Goal: Information Seeking & Learning: Learn about a topic

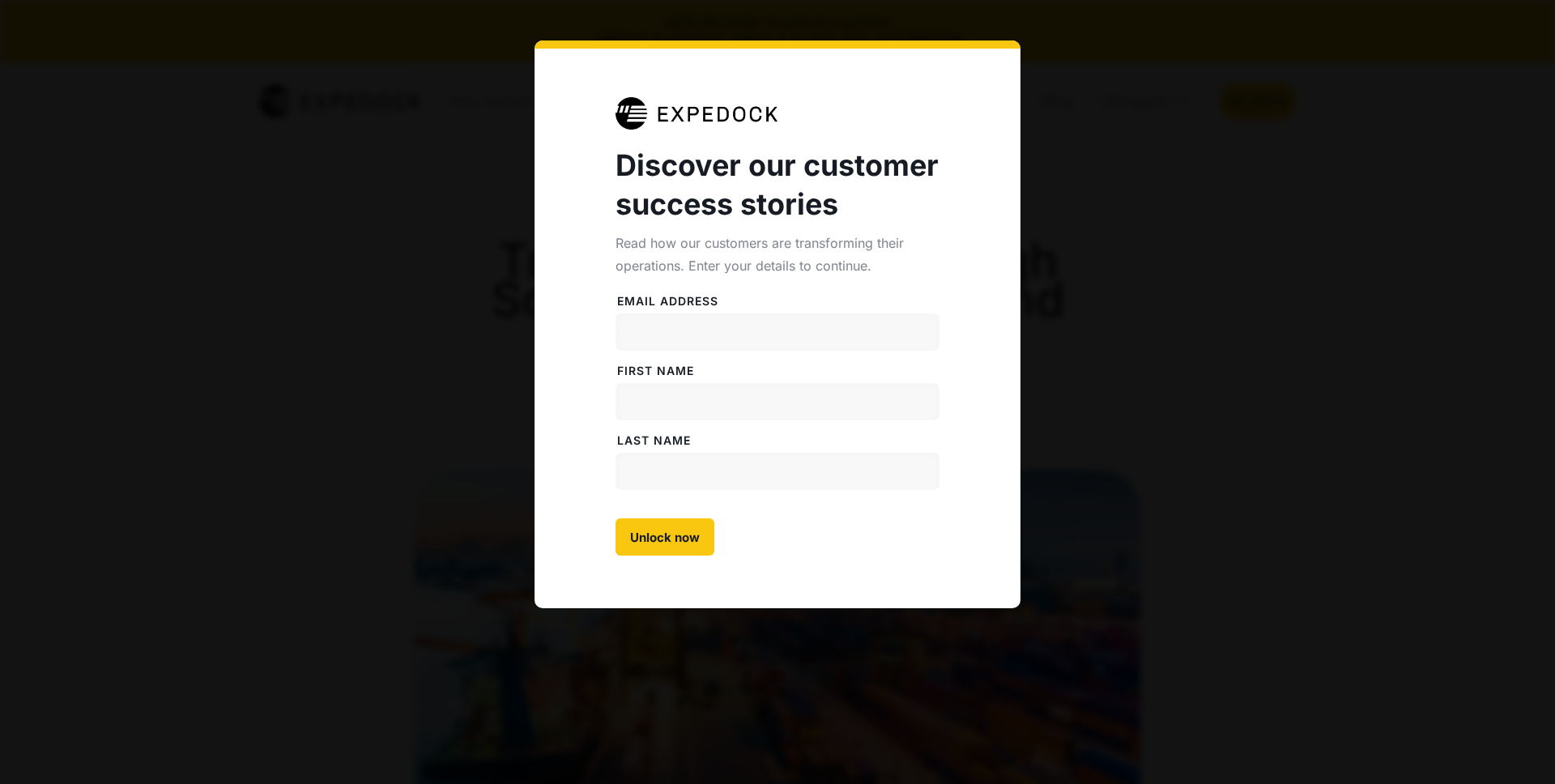
select select
click at [1076, 210] on div "Discover our customer success stories Read how our customers are transforming t…" at bounding box center [778, 392] width 1555 height 784
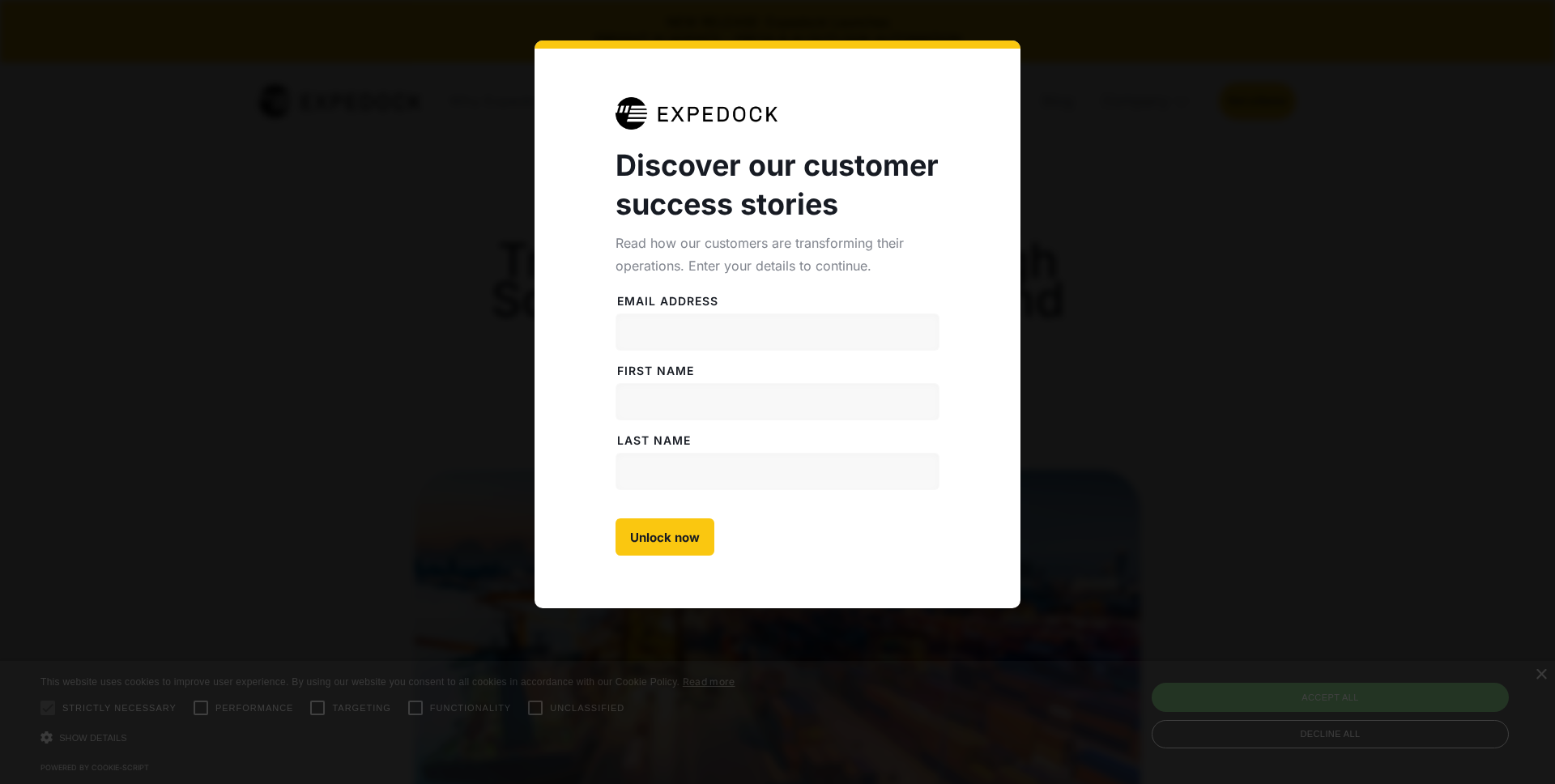
click at [1076, 210] on div "Discover our customer success stories Read how our customers are transforming t…" at bounding box center [778, 392] width 1555 height 784
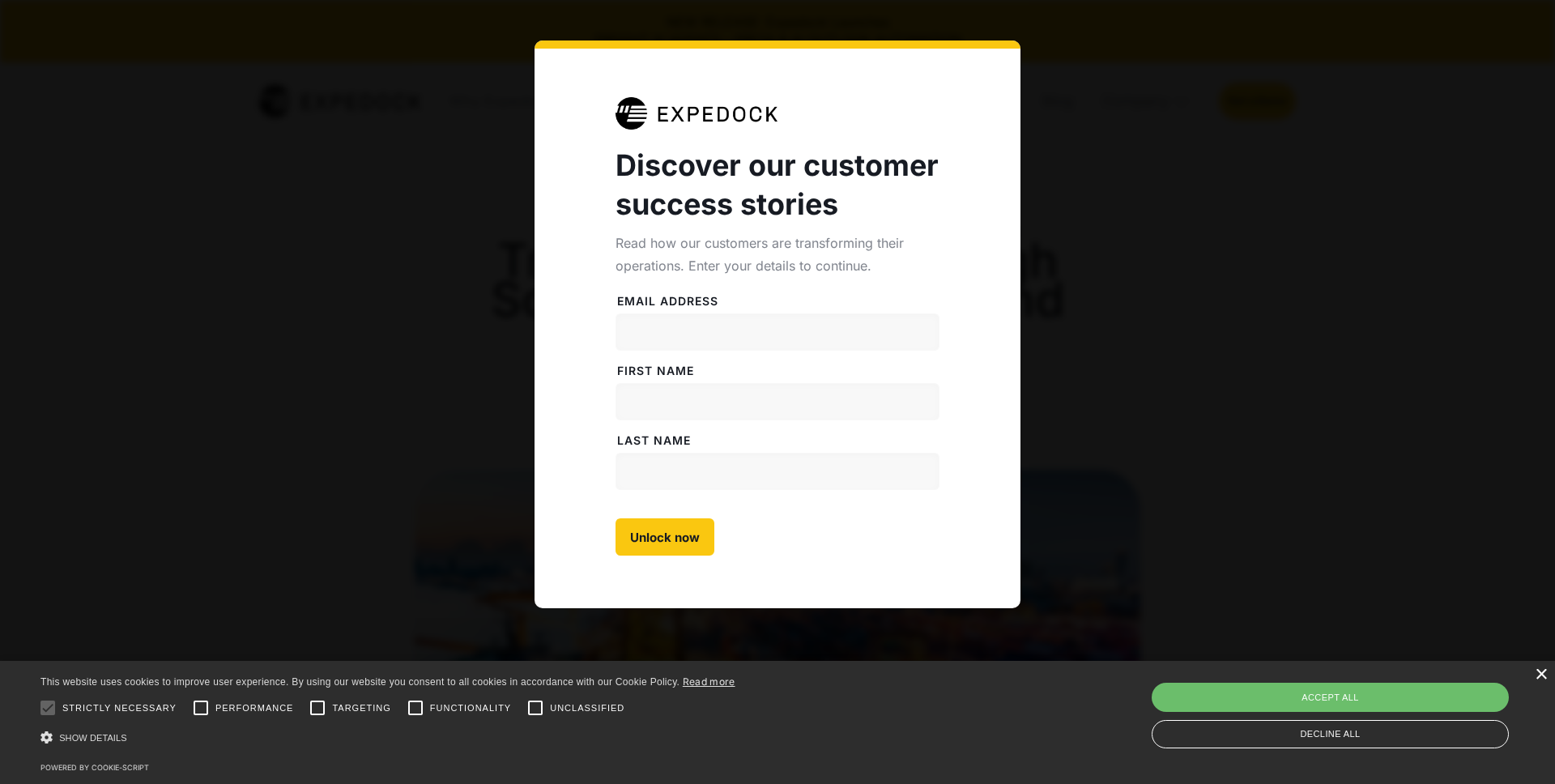
click at [1541, 677] on div "×" at bounding box center [1541, 675] width 12 height 12
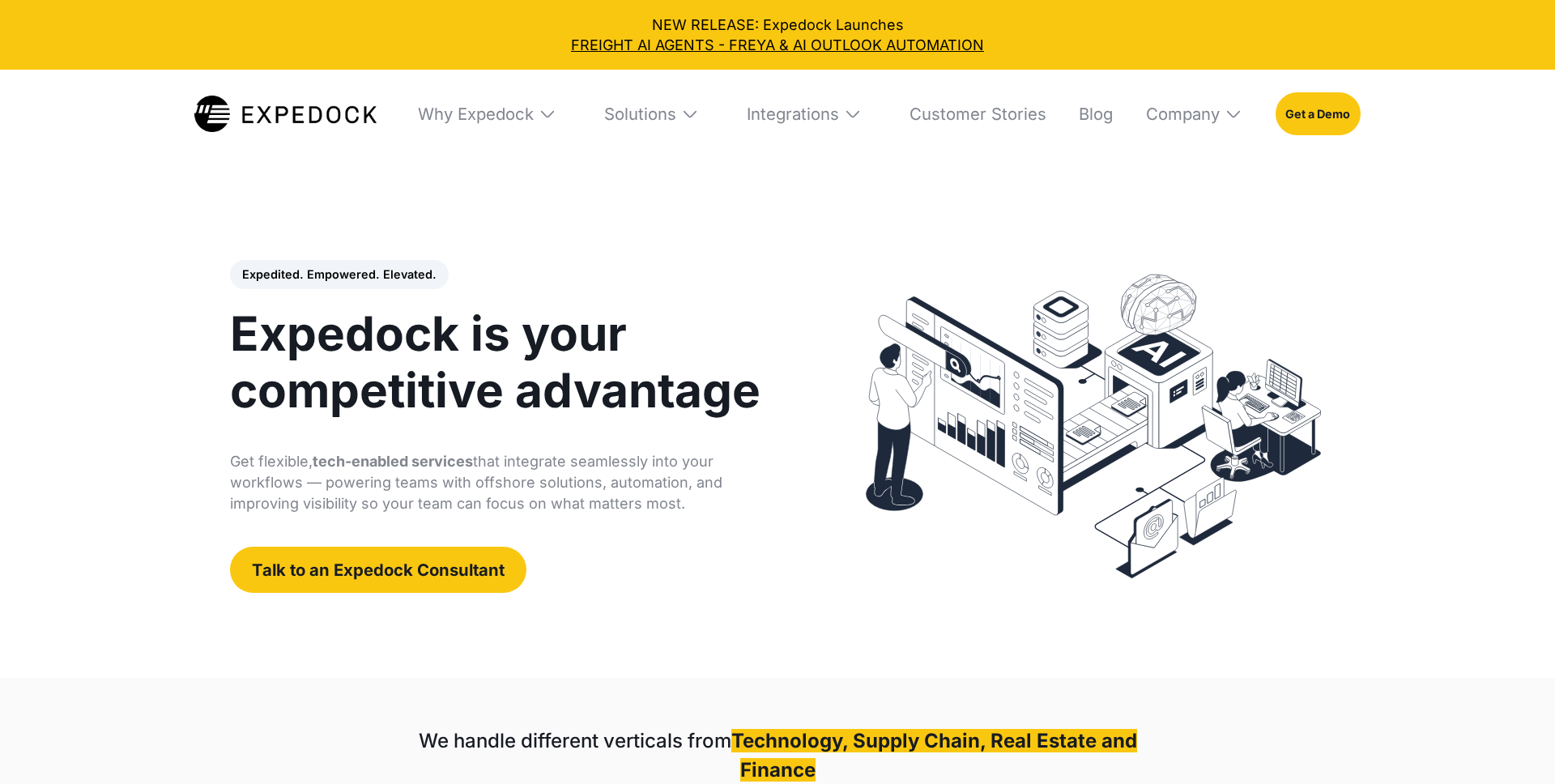
select select
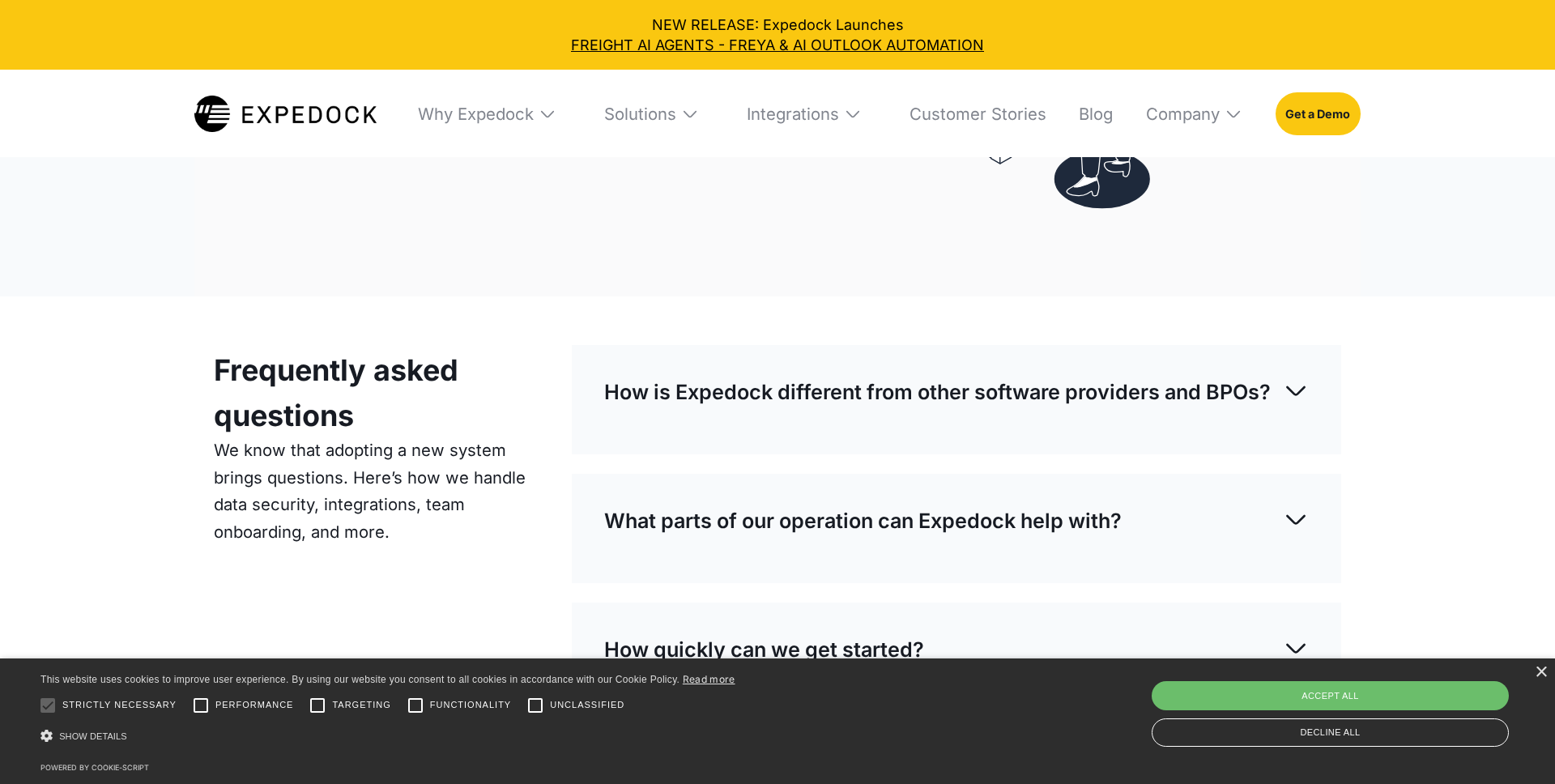
scroll to position [5895, 0]
click at [1543, 670] on div "×" at bounding box center [1541, 673] width 12 height 12
